Goal: Find specific page/section: Find specific page/section

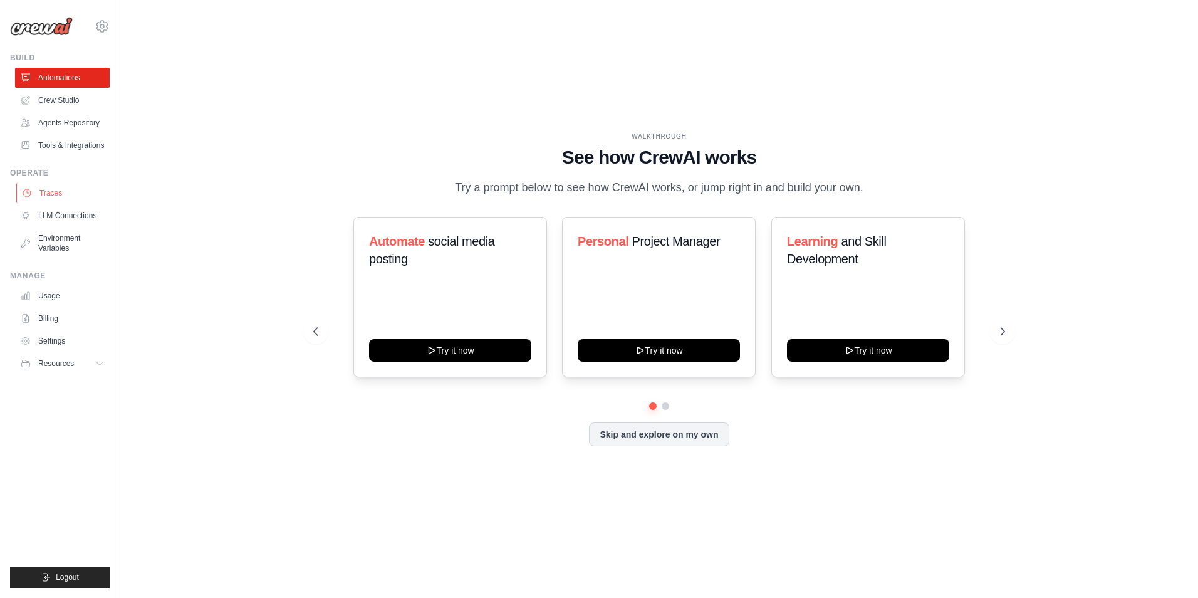
click at [36, 184] on link "Traces" at bounding box center [63, 193] width 95 height 20
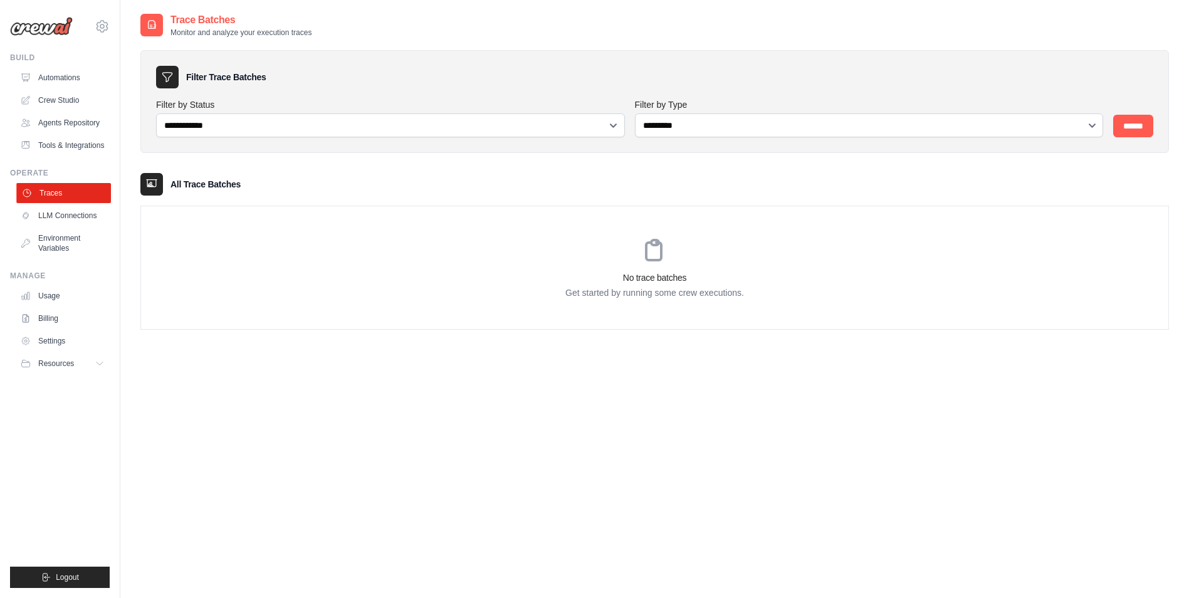
click at [78, 194] on link "Traces" at bounding box center [63, 193] width 95 height 20
